Goal: Check status

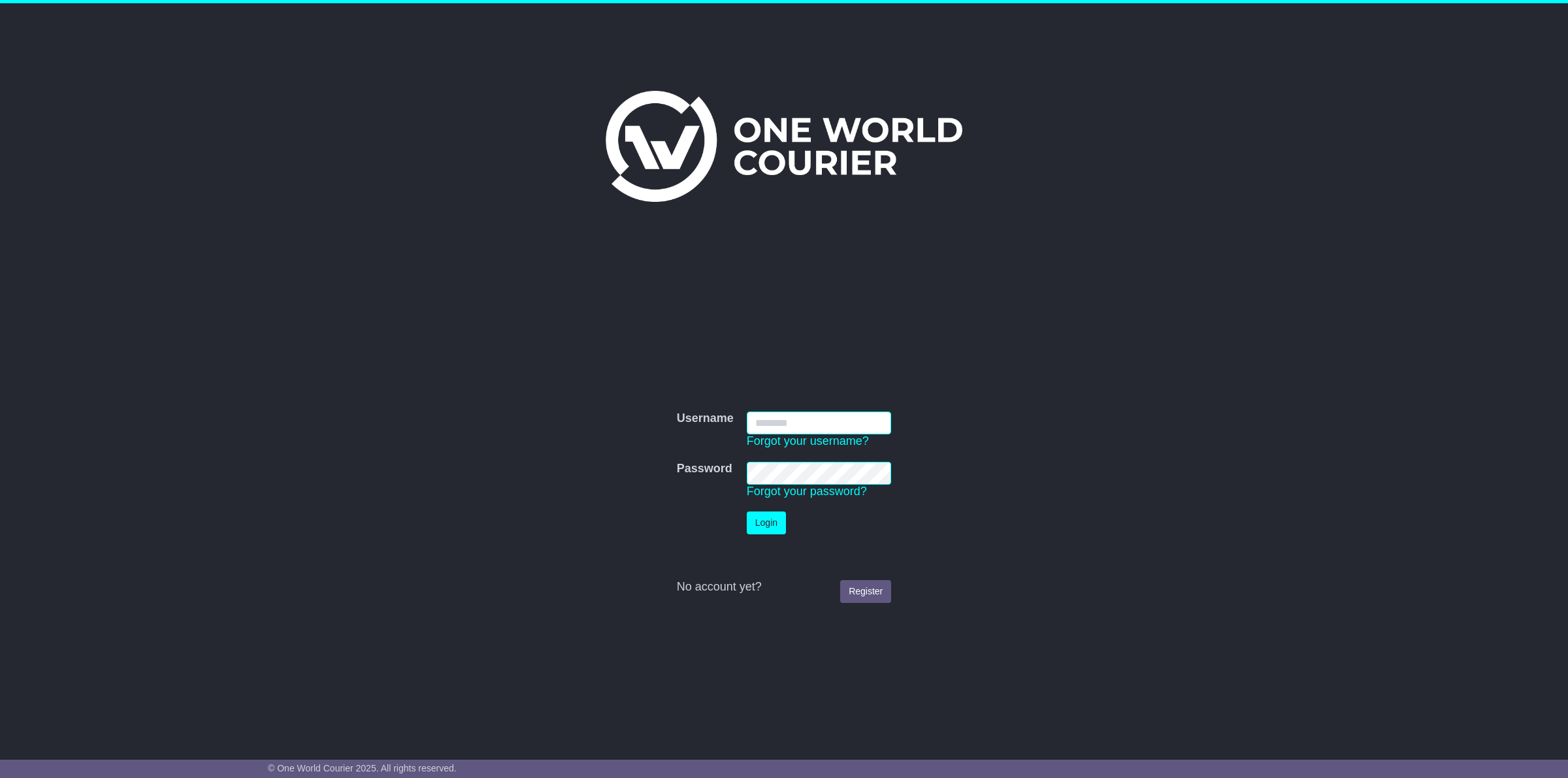
type input "**********"
click at [764, 523] on button "Login" at bounding box center [766, 522] width 39 height 22
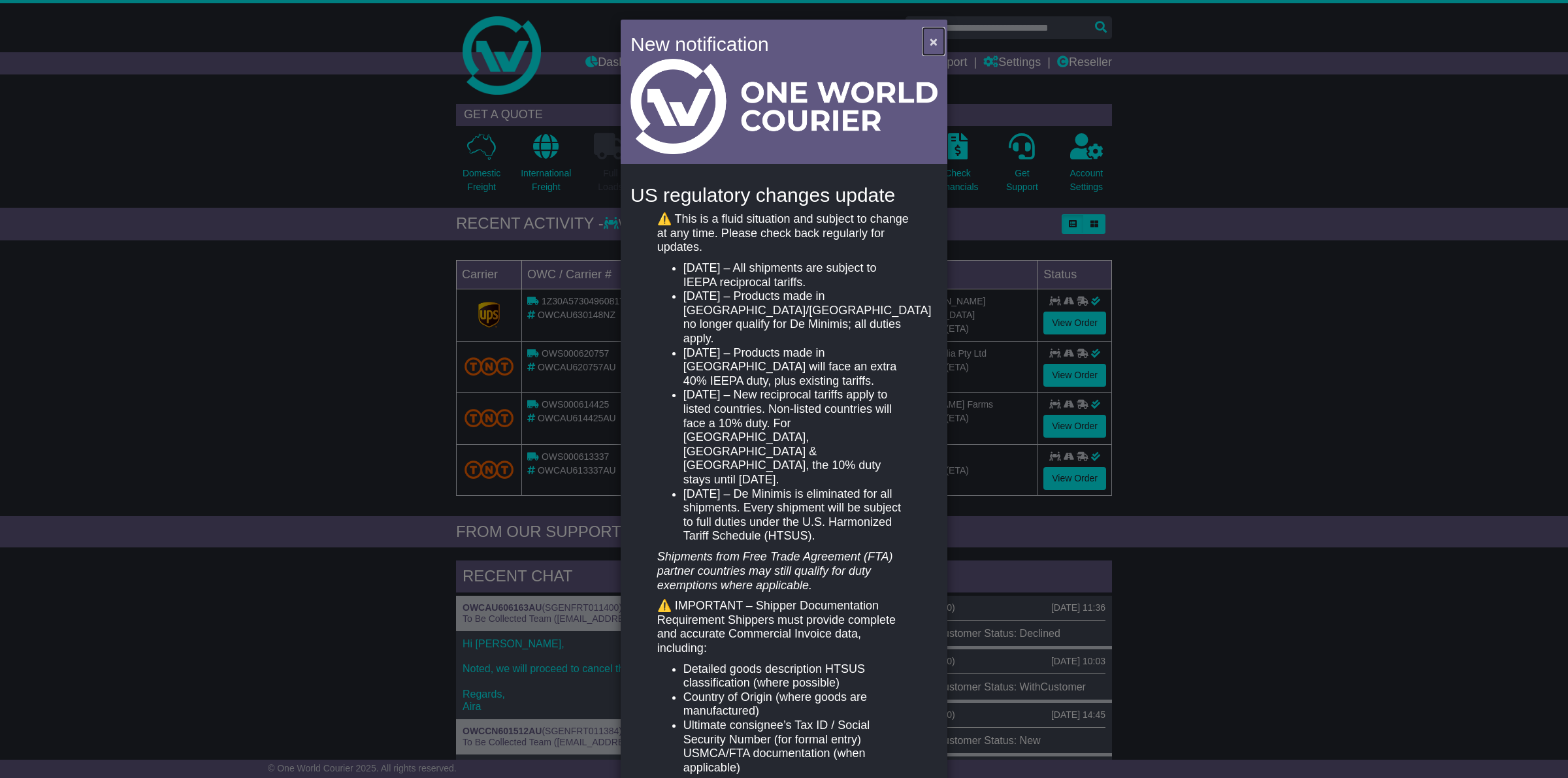
click at [932, 37] on span "×" at bounding box center [934, 41] width 8 height 15
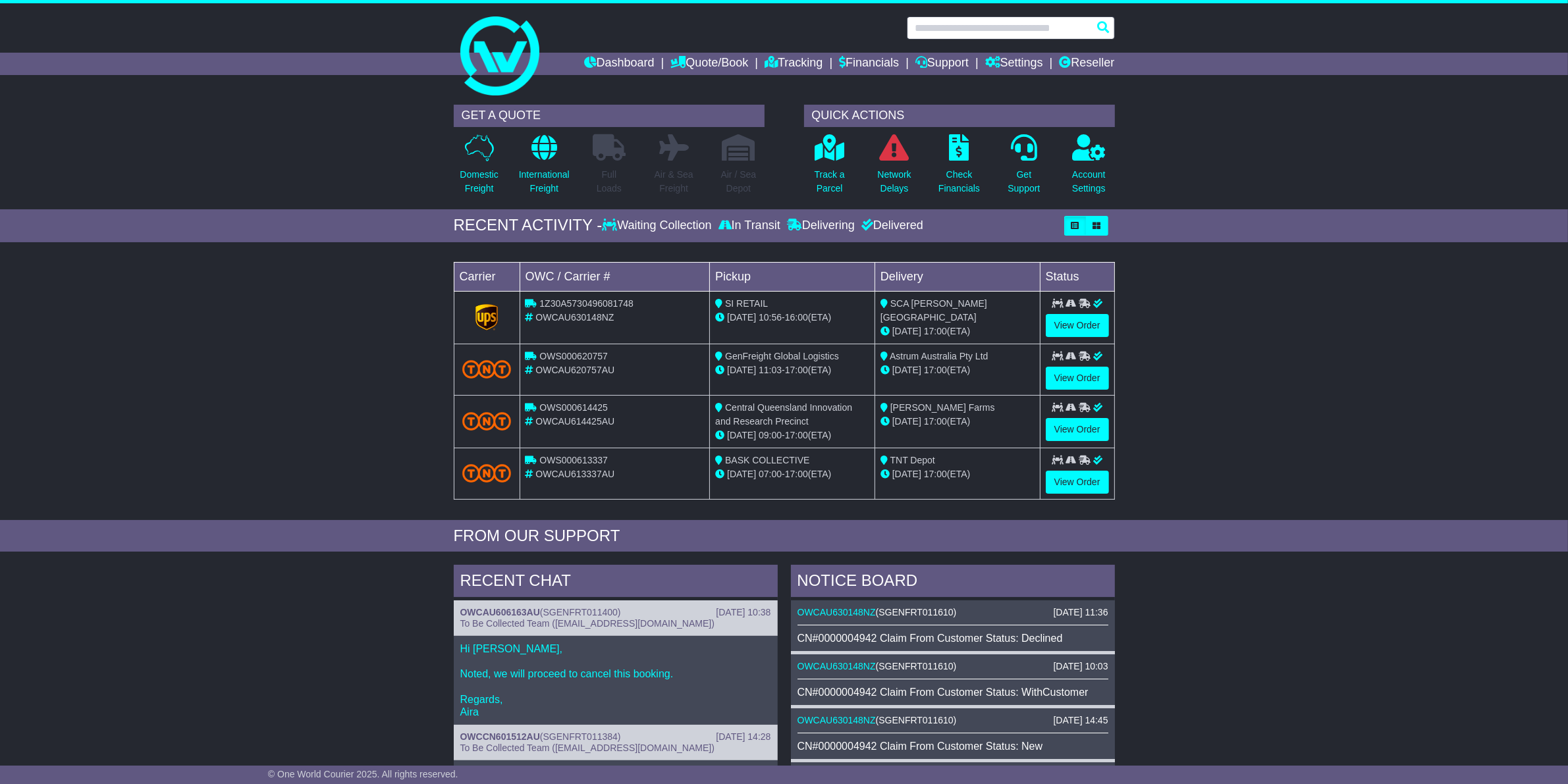
click at [988, 21] on input "text" at bounding box center [1011, 27] width 208 height 23
paste input "**********"
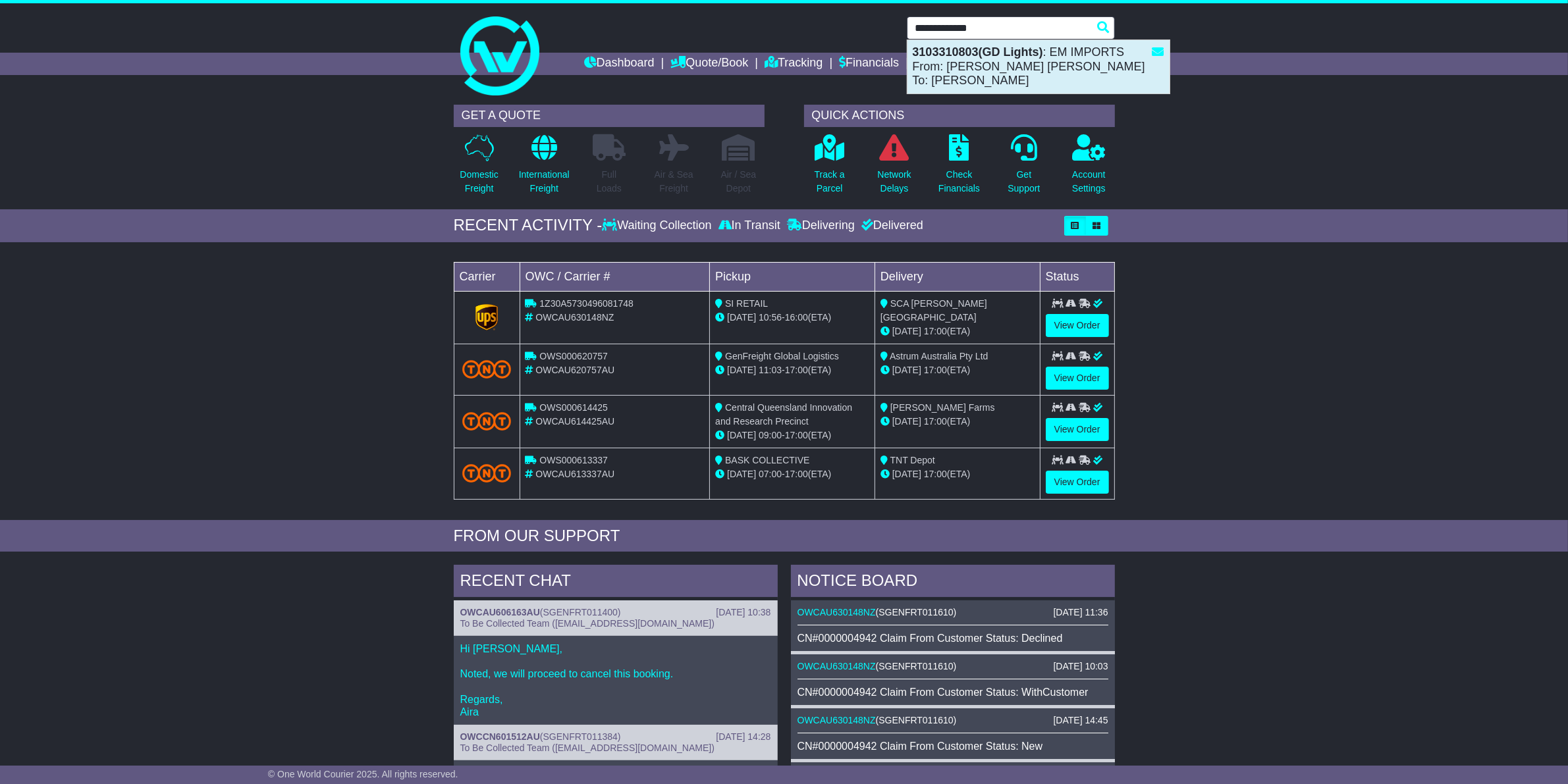
click at [982, 63] on div "3103310803(GD Lights) : EM IMPORTS From: Mandy Mandy To: ANDREW KUCHLER" at bounding box center [1039, 67] width 262 height 53
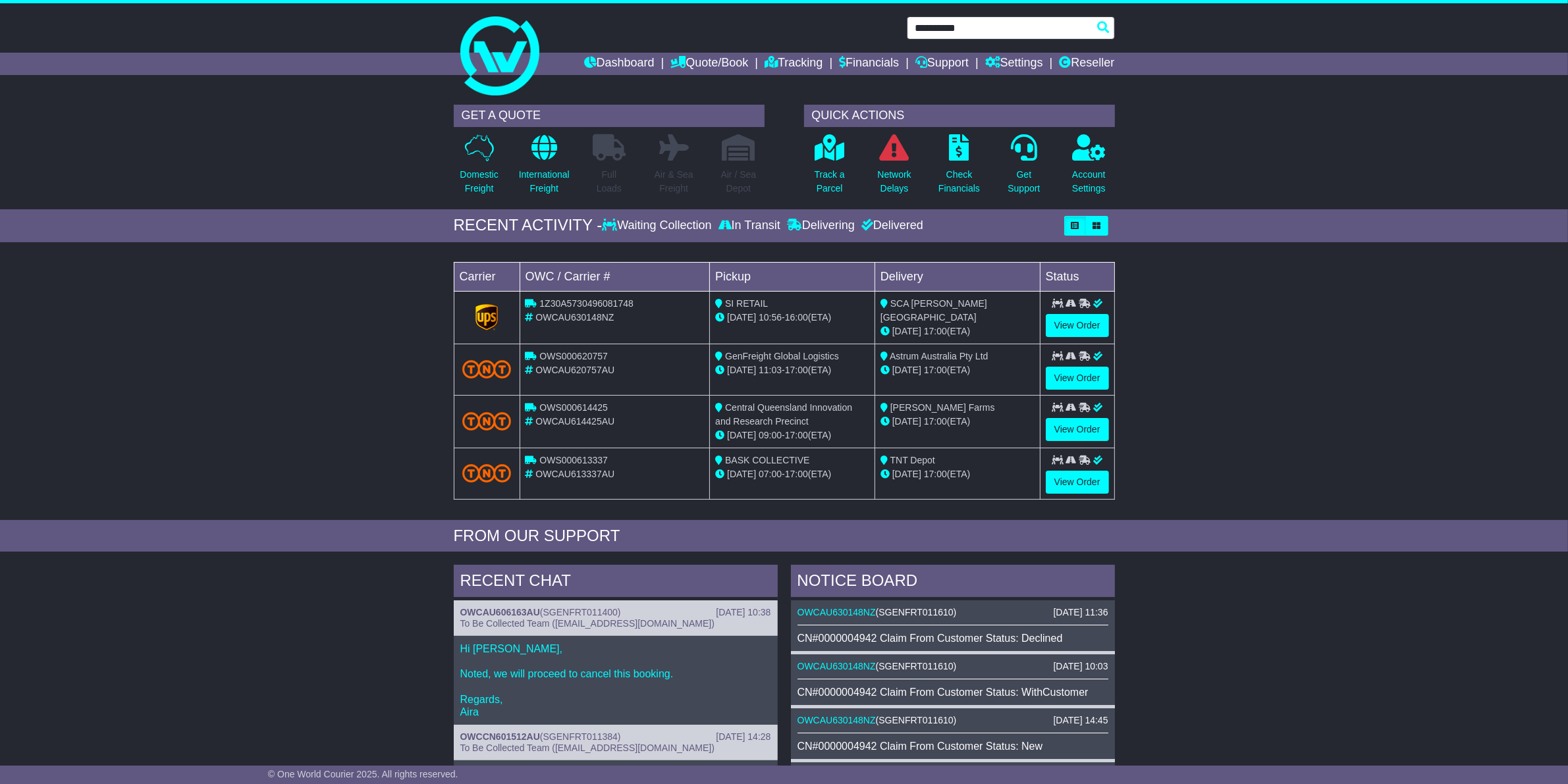
type input "**********"
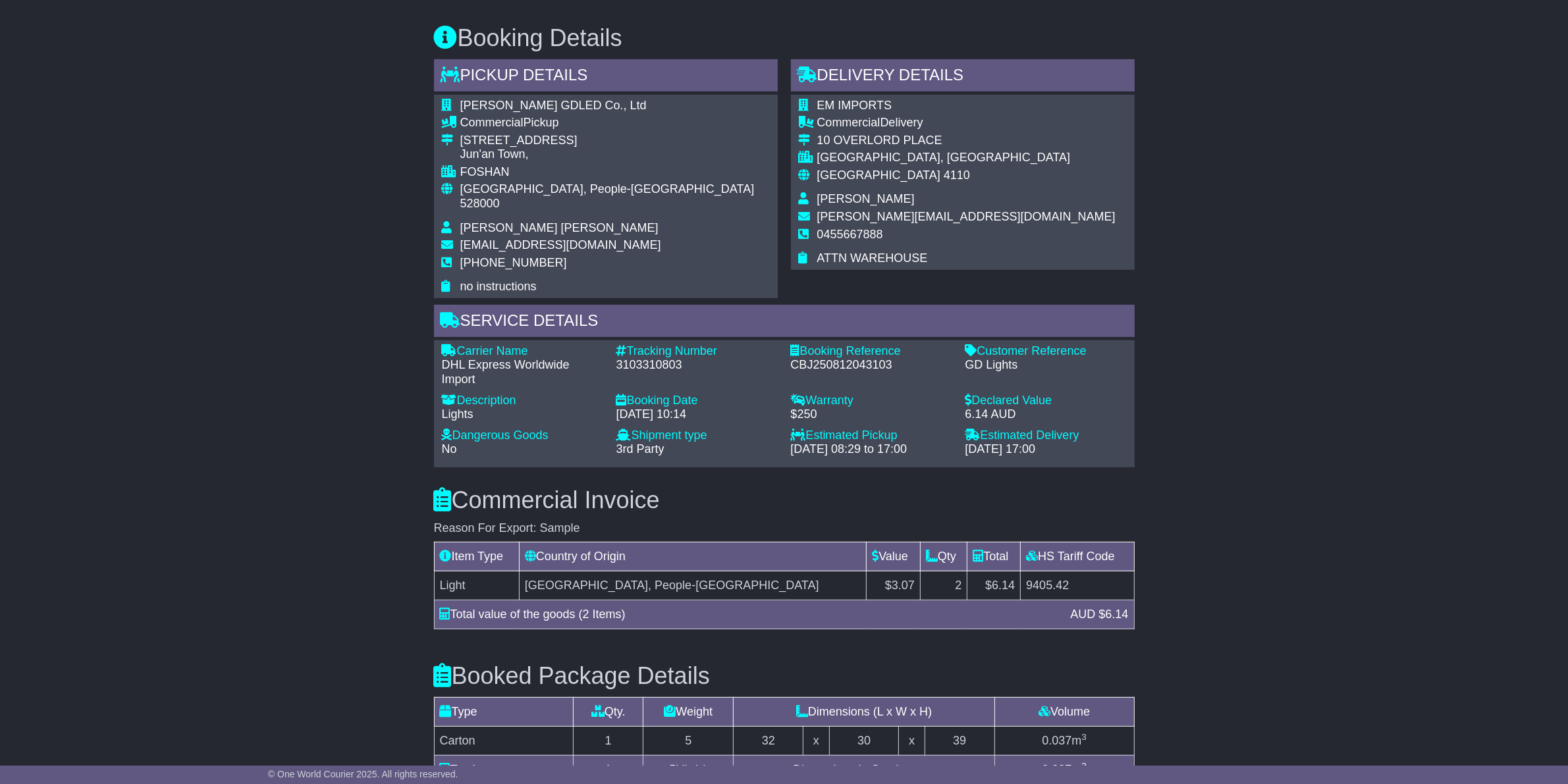
scroll to position [658, 0]
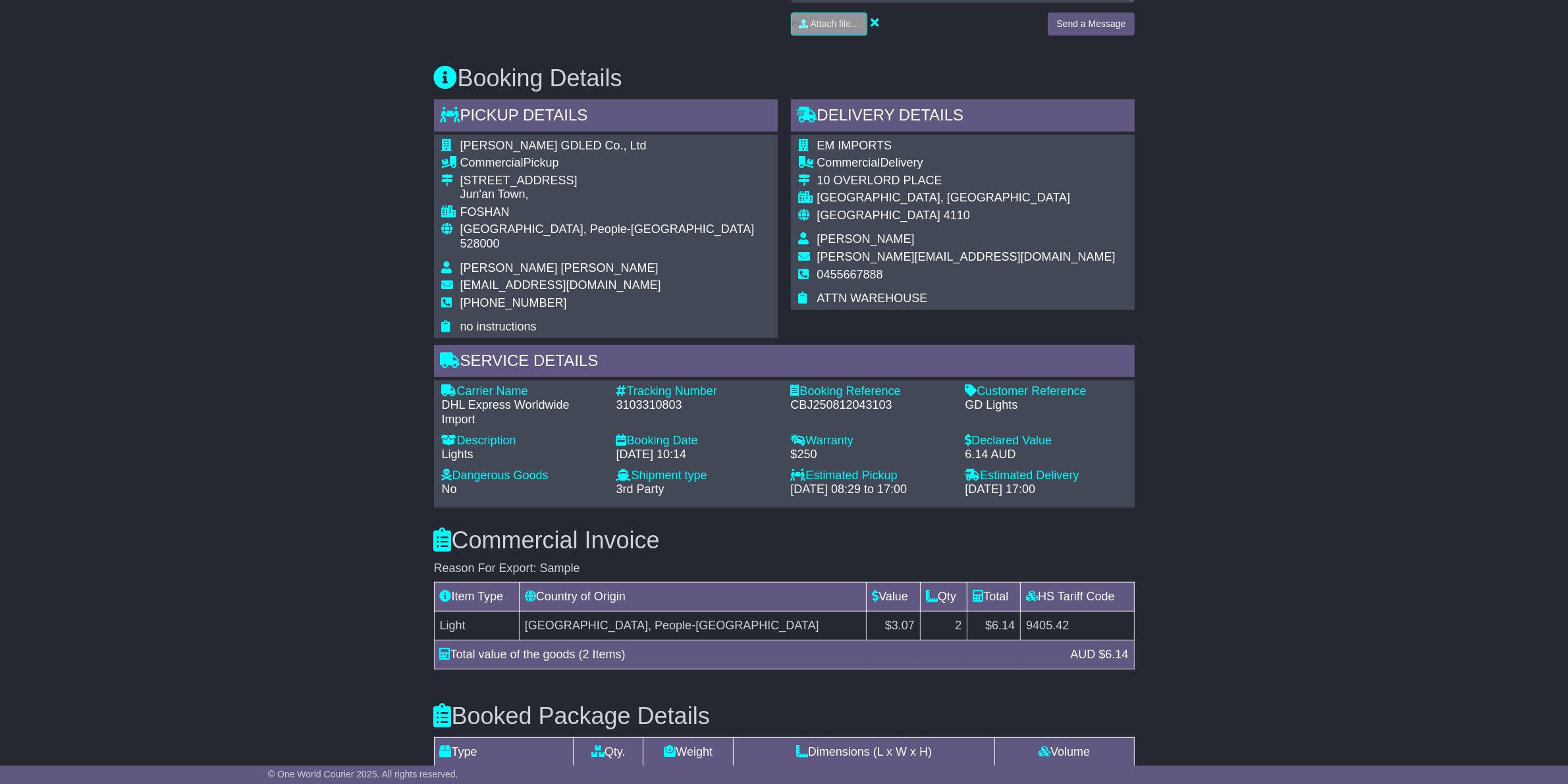
click at [867, 398] on div "CBJ250812043103" at bounding box center [872, 405] width 161 height 15
copy div "CBJ250812043103"
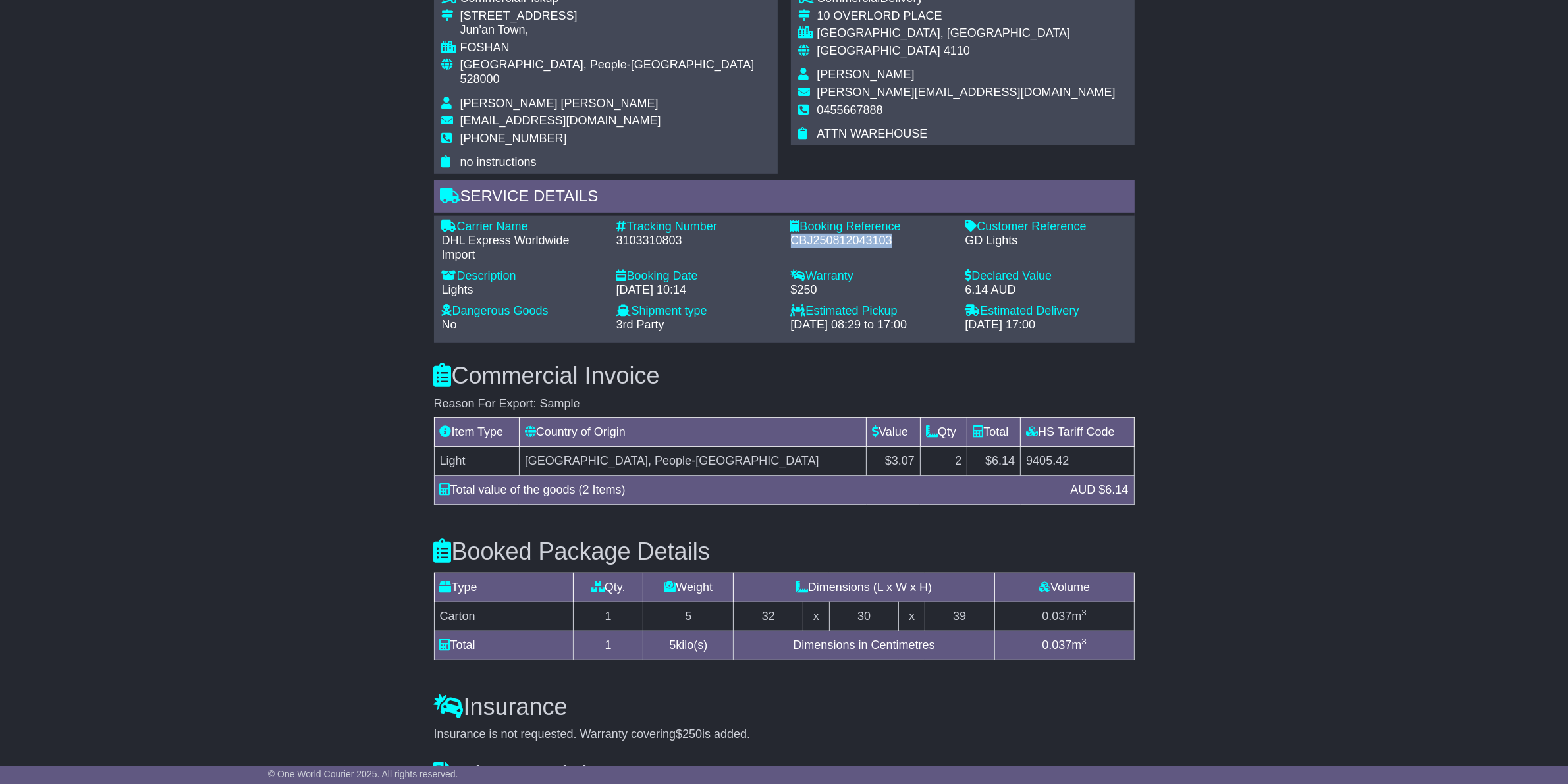
scroll to position [741, 0]
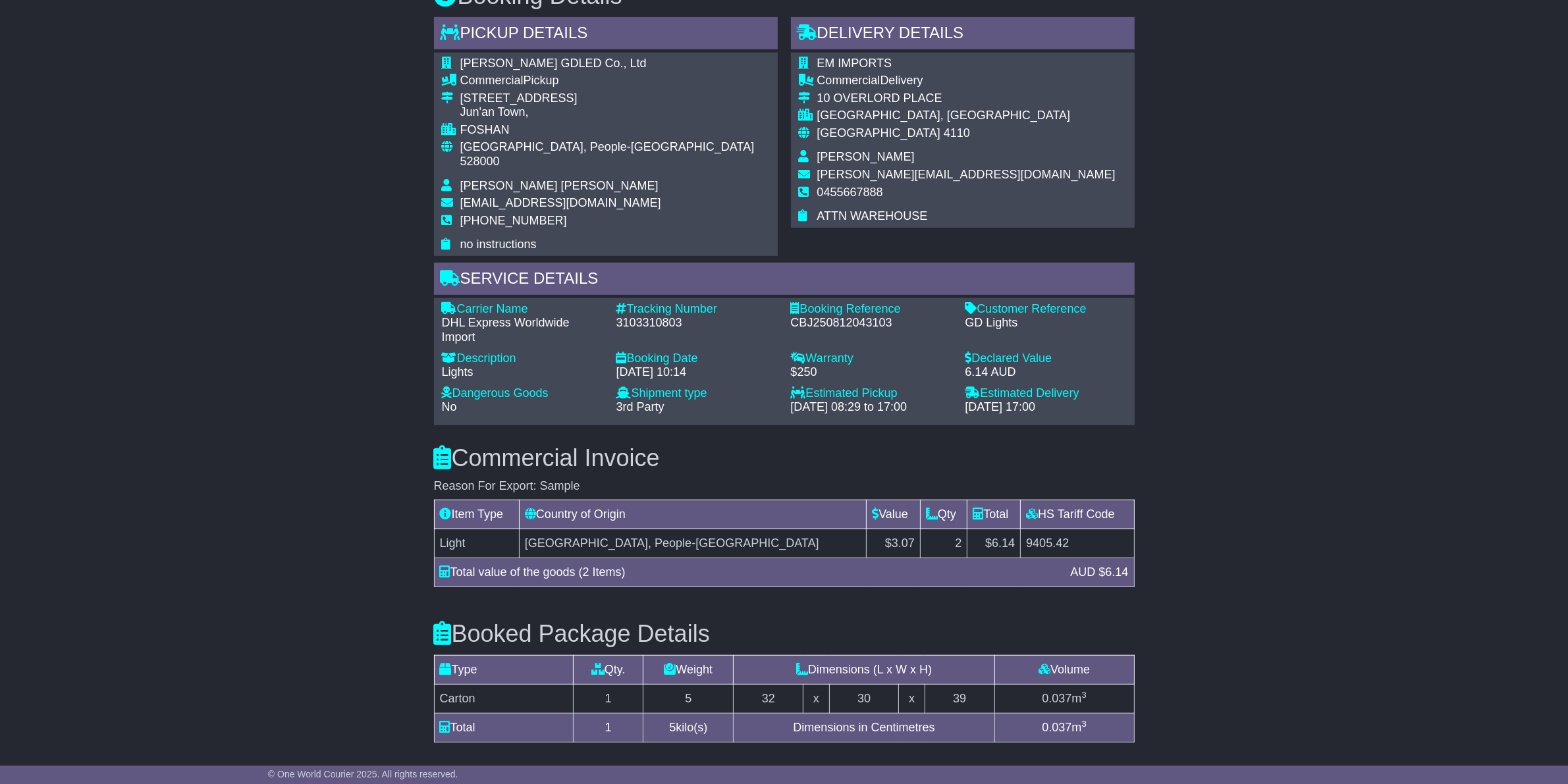
click at [1026, 316] on div "GD Lights" at bounding box center [1047, 323] width 161 height 15
drag, startPoint x: 1020, startPoint y: 296, endPoint x: 966, endPoint y: 296, distance: 54.0
click at [966, 316] on div "GD Lights" at bounding box center [1047, 323] width 161 height 15
copy div "GD Lights"
click at [649, 316] on div "3103310803" at bounding box center [697, 323] width 161 height 15
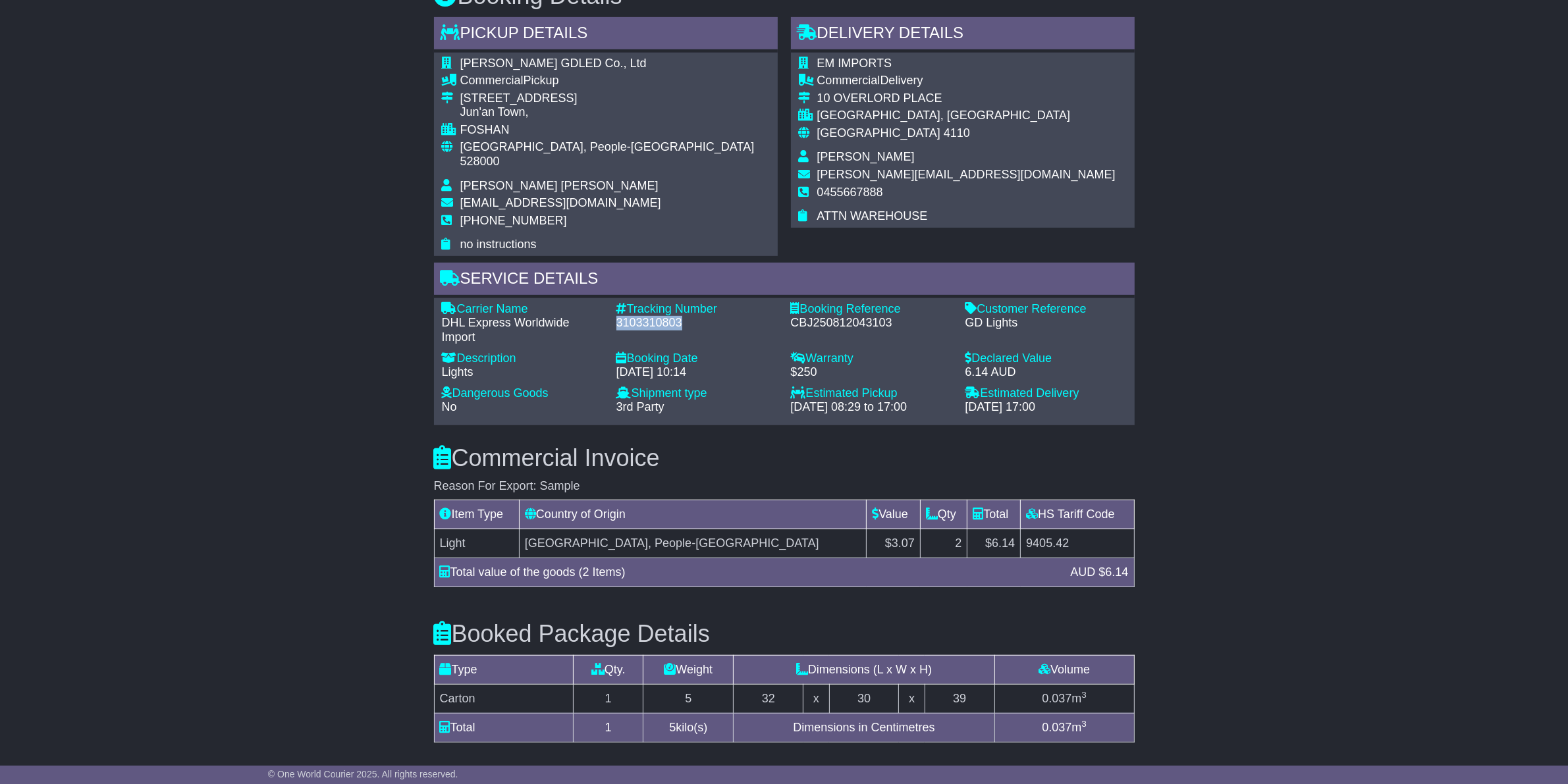
click at [649, 316] on div "3103310803" at bounding box center [697, 323] width 161 height 15
copy div "3103310803"
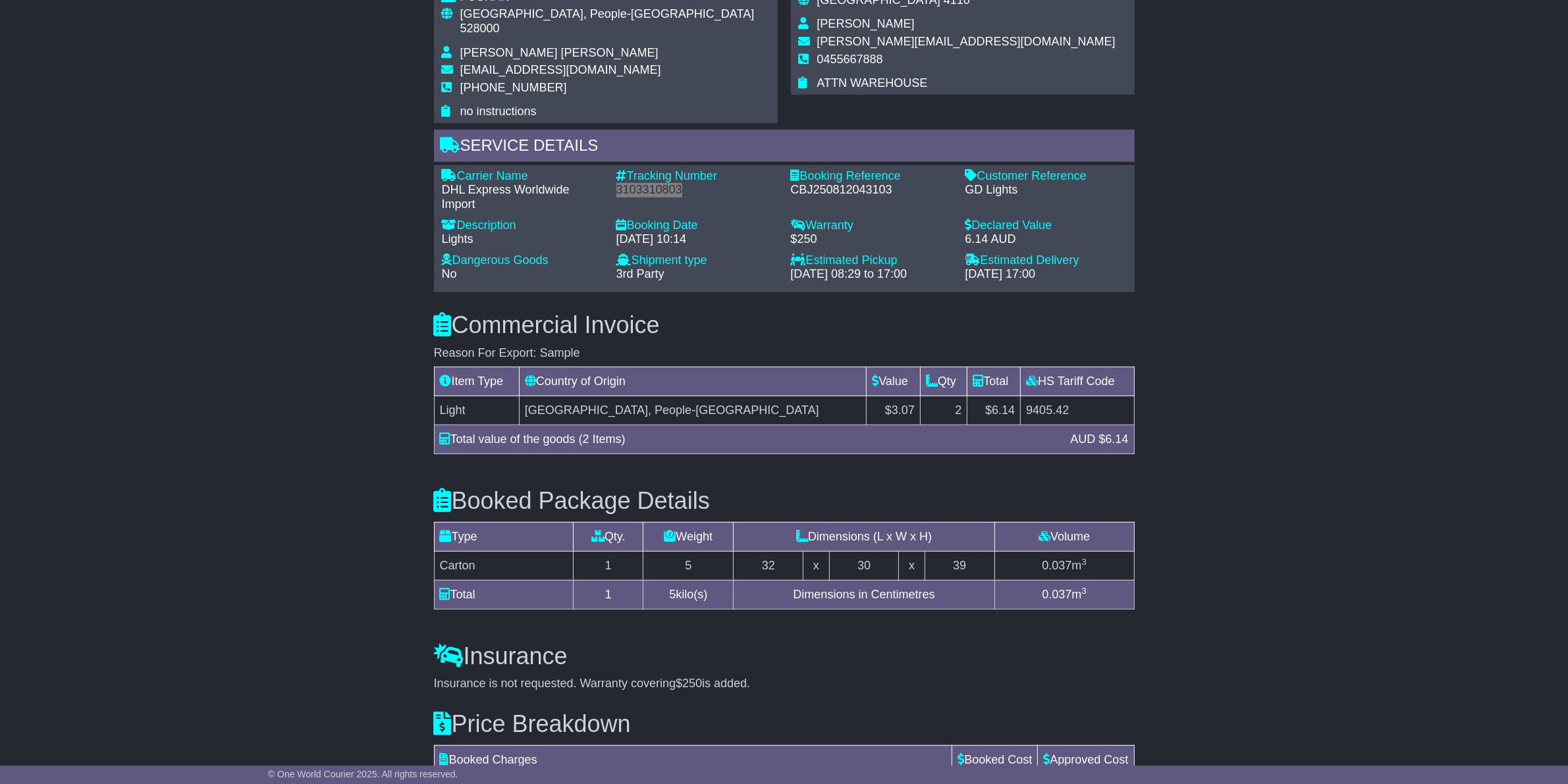
scroll to position [1031, 0]
